Goal: Task Accomplishment & Management: Use online tool/utility

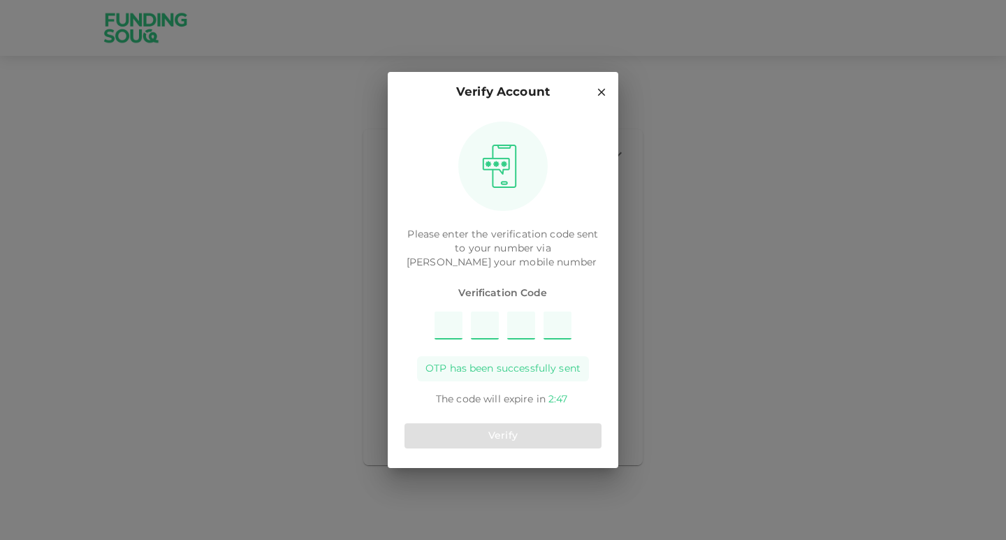
type input "4"
type input "9"
type input "7"
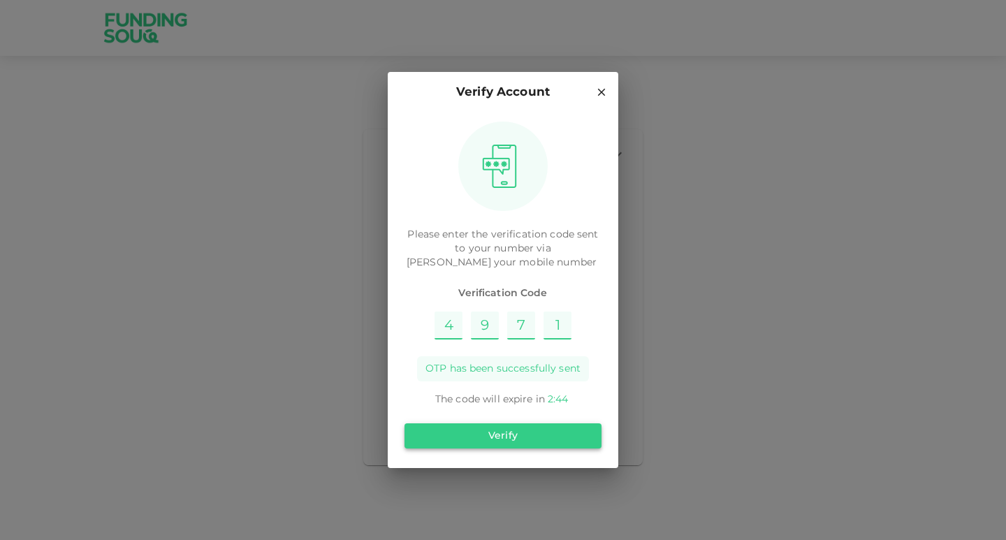
type input "1"
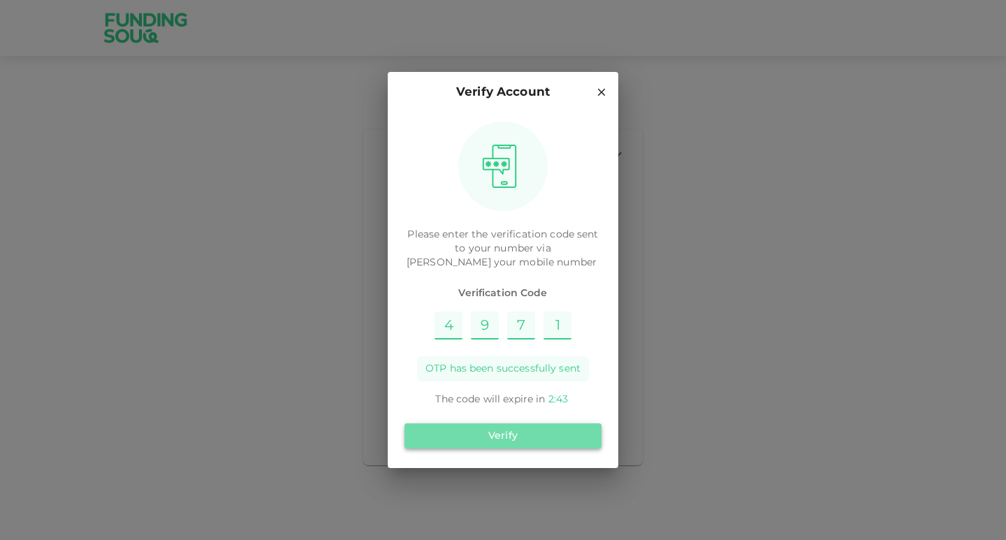
click at [482, 430] on button "Verify" at bounding box center [503, 436] width 197 height 25
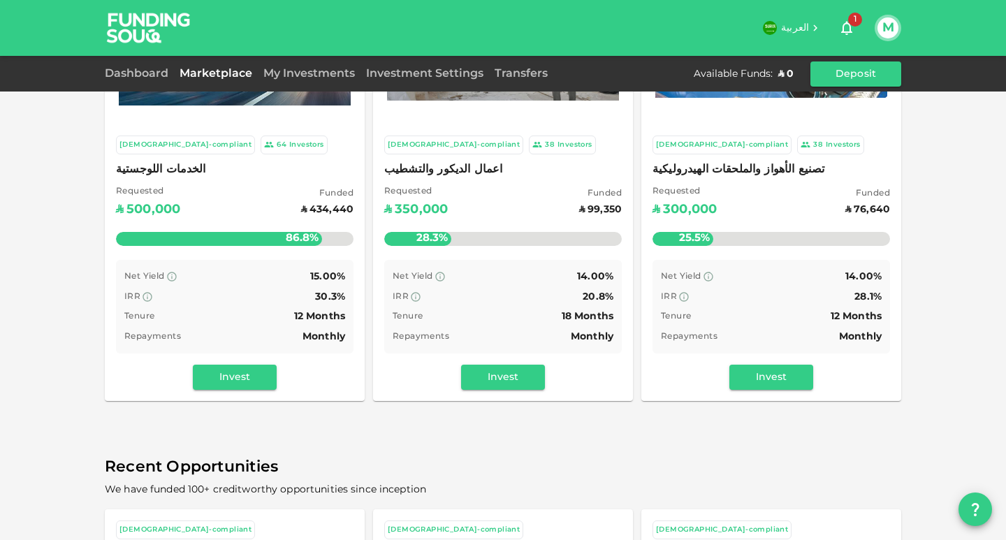
scroll to position [140, 0]
